Goal: Transaction & Acquisition: Purchase product/service

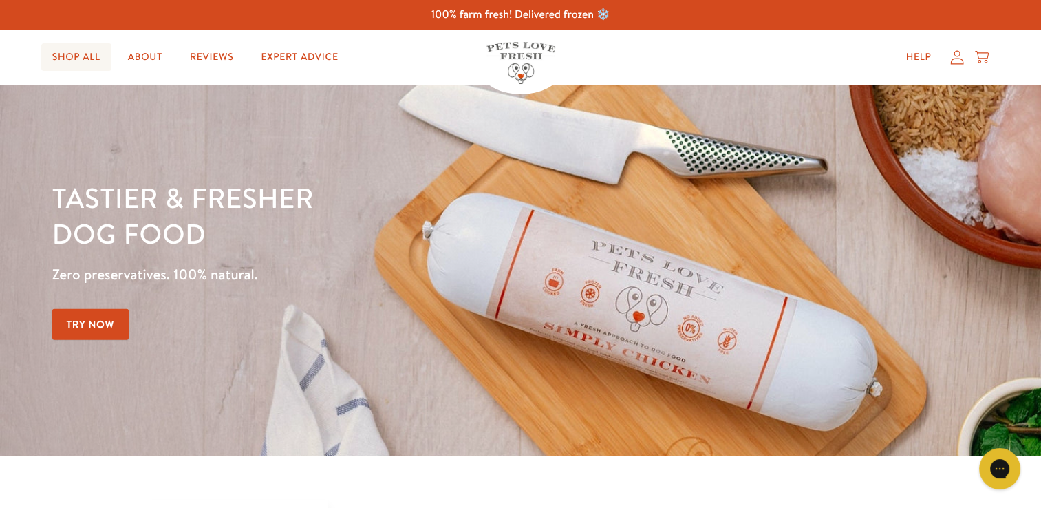
click at [83, 54] on link "Shop All" at bounding box center [76, 57] width 70 height 28
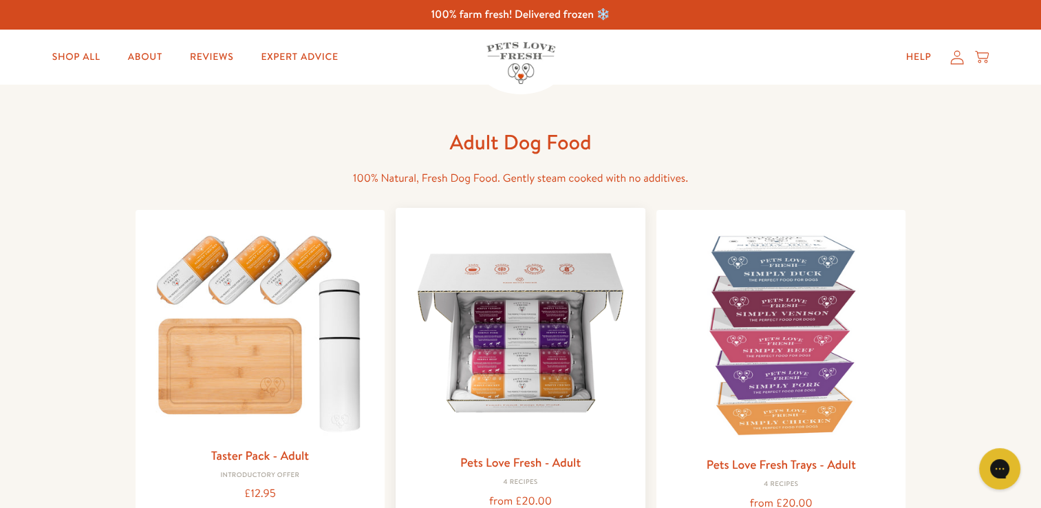
click at [526, 371] on img at bounding box center [521, 333] width 228 height 228
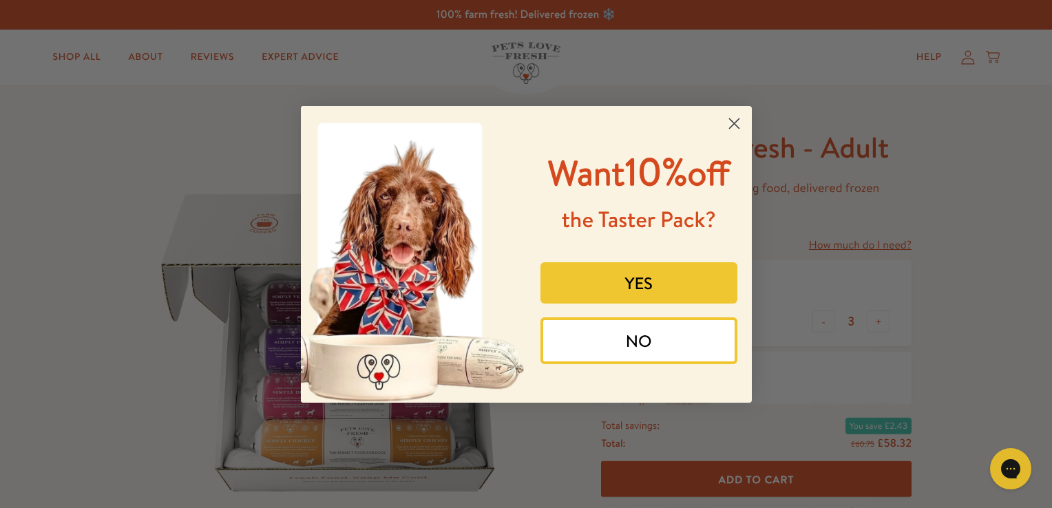
click at [733, 125] on circle "Close dialog" at bounding box center [733, 123] width 23 height 23
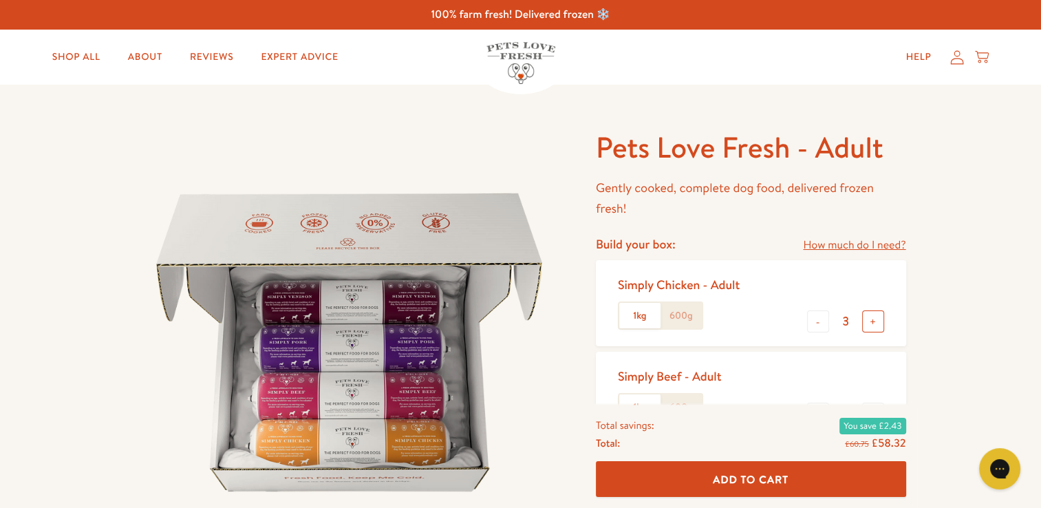
click at [874, 323] on button "+" at bounding box center [873, 321] width 22 height 22
type input "4"
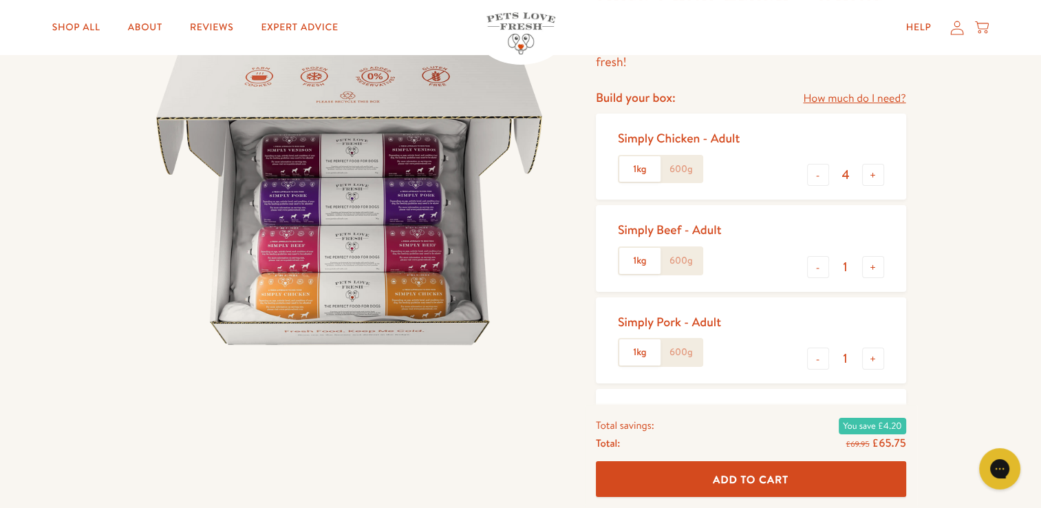
scroll to position [183, 0]
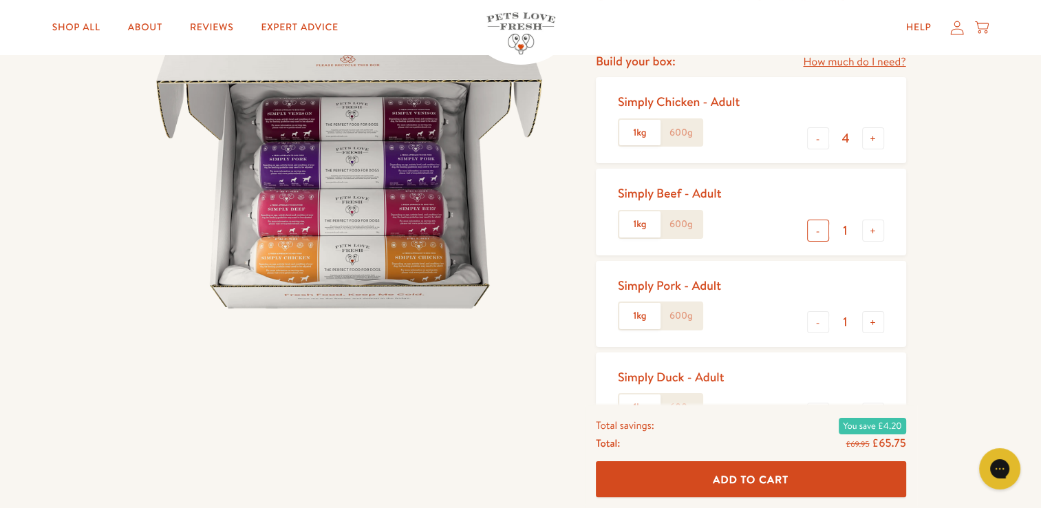
click at [816, 229] on button "-" at bounding box center [818, 231] width 22 height 22
type input "0"
click at [871, 328] on button "+" at bounding box center [873, 322] width 22 height 22
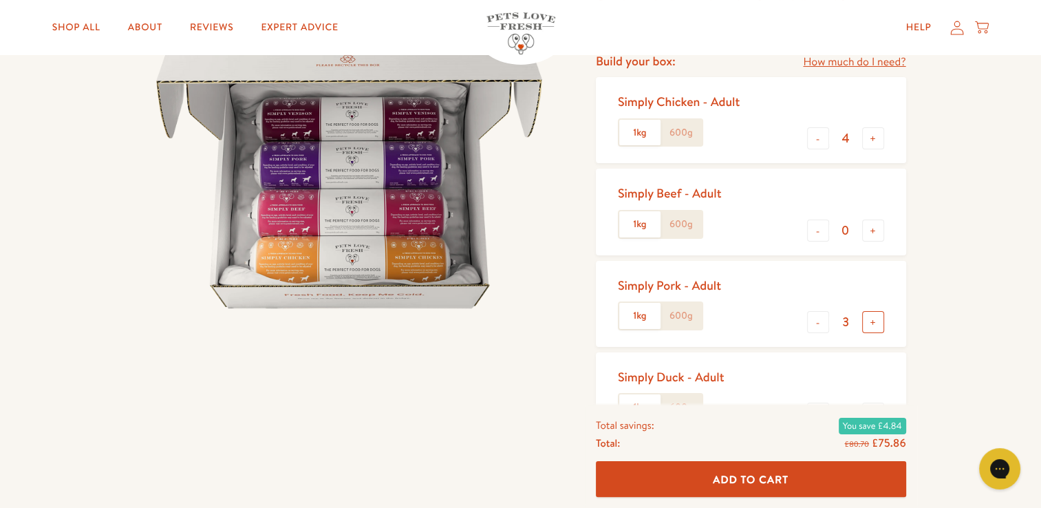
type input "4"
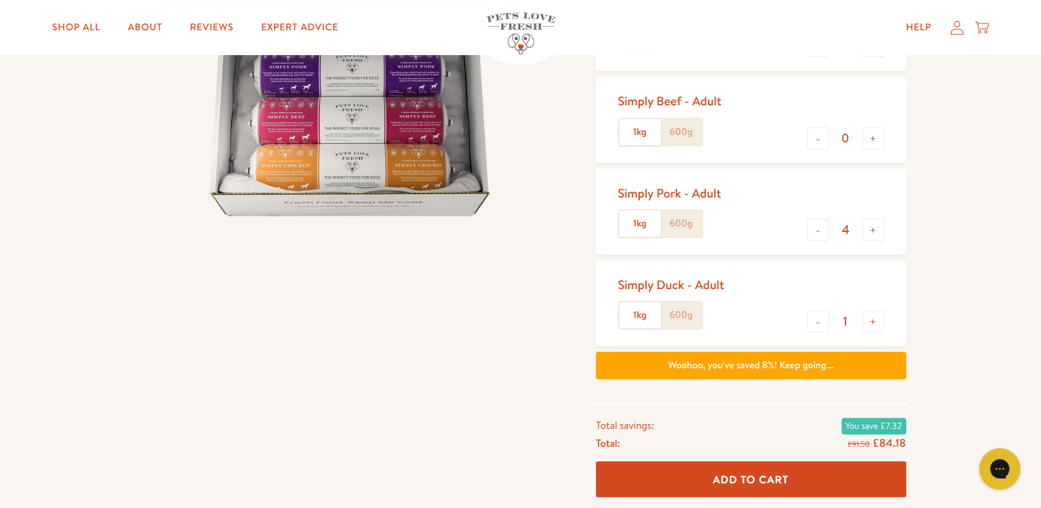
scroll to position [367, 0]
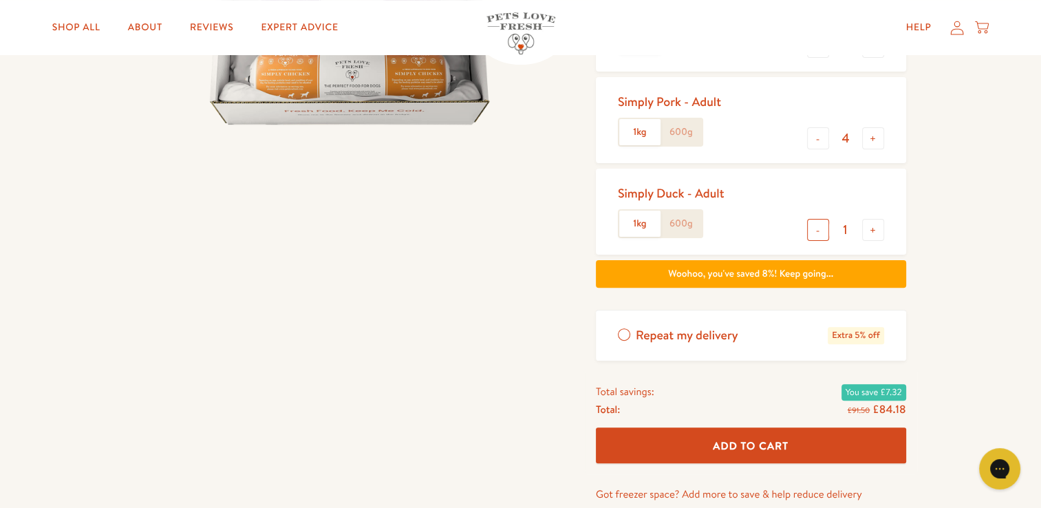
click at [818, 233] on button "-" at bounding box center [818, 230] width 22 height 22
type input "0"
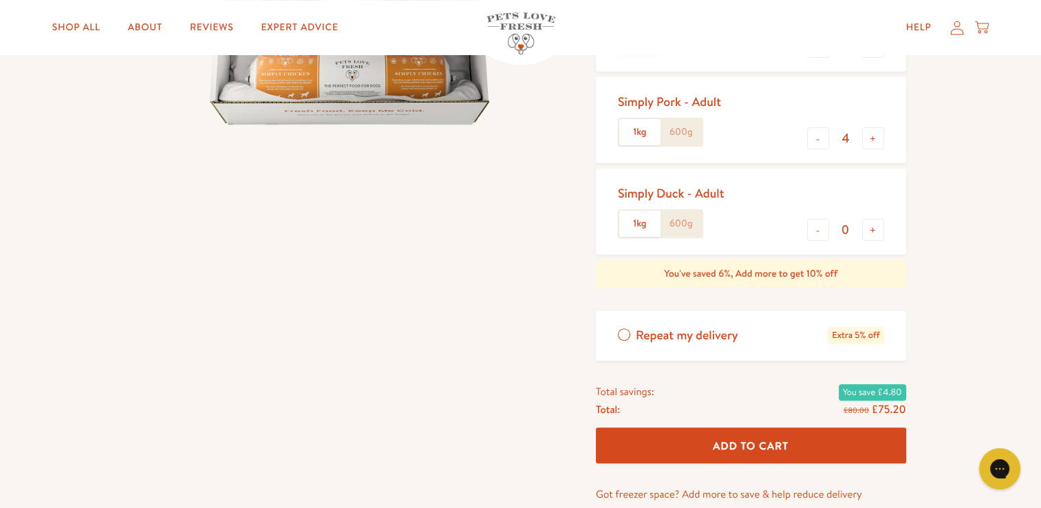
click at [817, 443] on button "Add To Cart" at bounding box center [751, 445] width 310 height 36
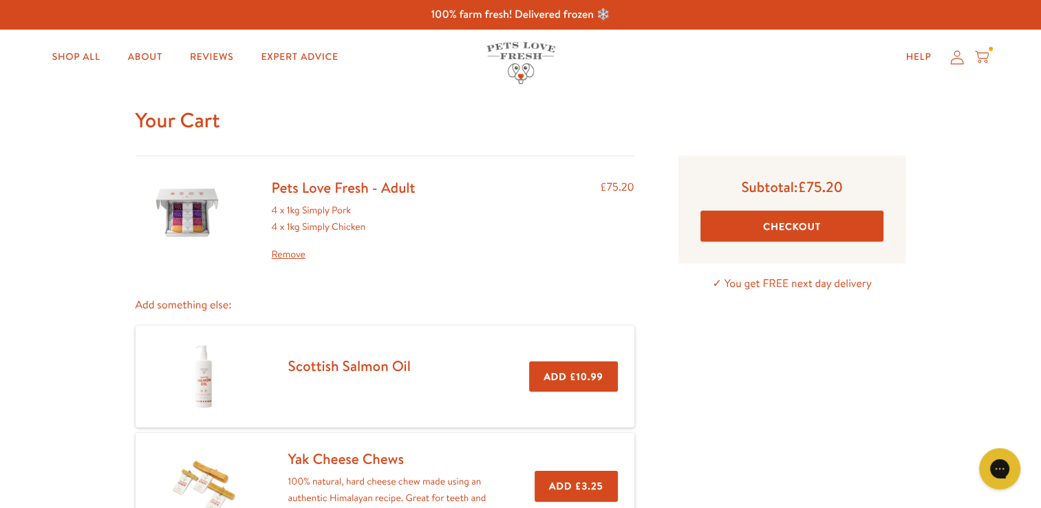
click at [807, 222] on button "Checkout" at bounding box center [793, 226] width 184 height 31
